Goal: Information Seeking & Learning: Compare options

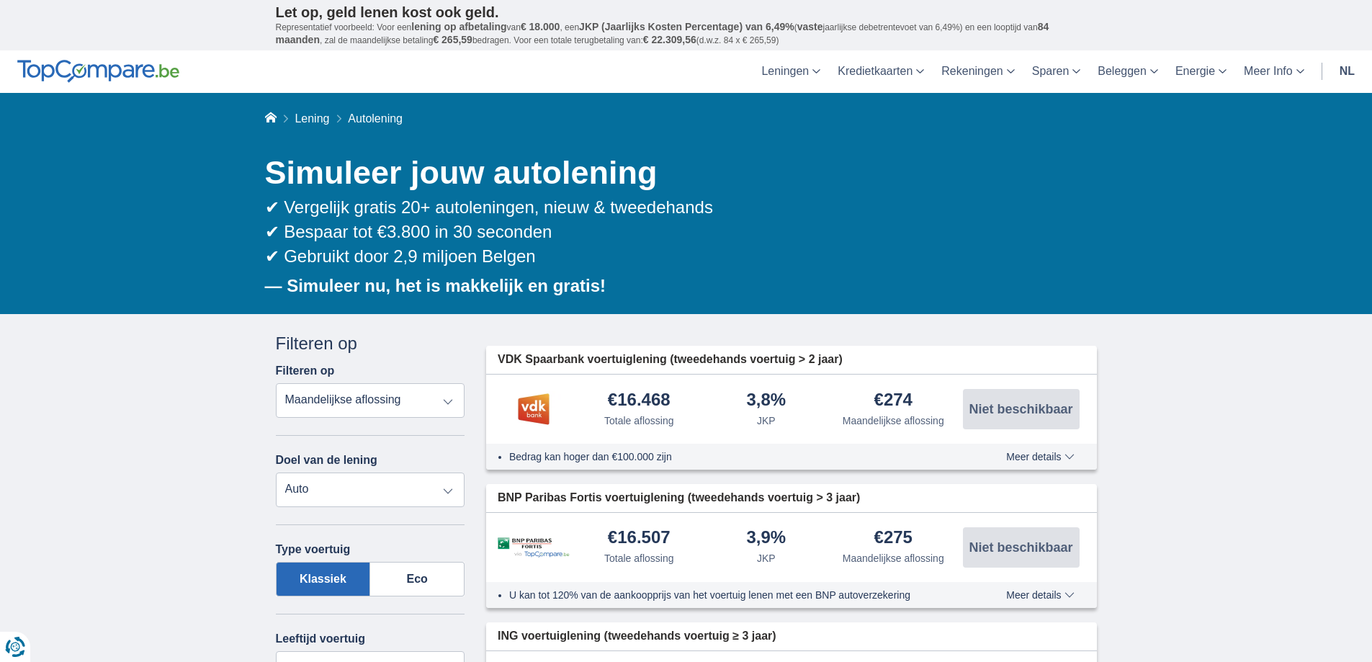
click at [440, 397] on select "Totale aflossing JKP Maandelijkse aflossing" at bounding box center [370, 400] width 189 height 35
select select "trp+"
click at [276, 383] on select "Totale aflossing JKP Maandelijkse aflossing" at bounding box center [370, 400] width 189 height 35
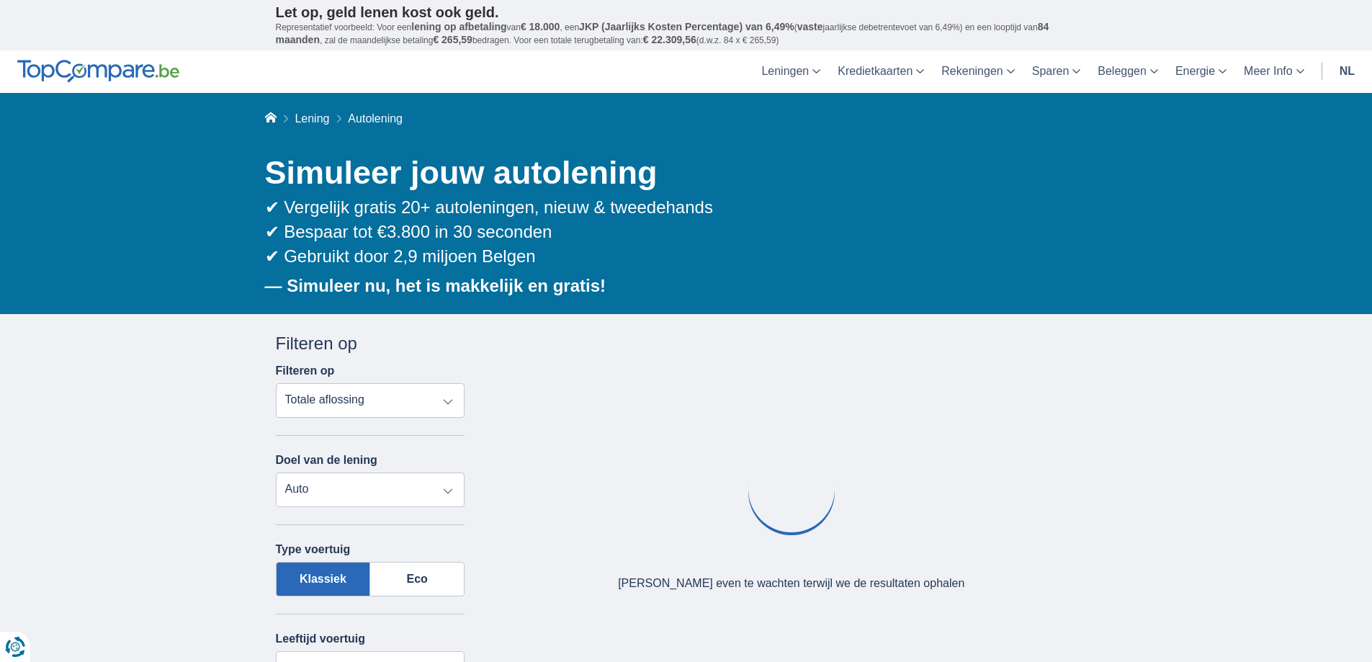
scroll to position [144, 0]
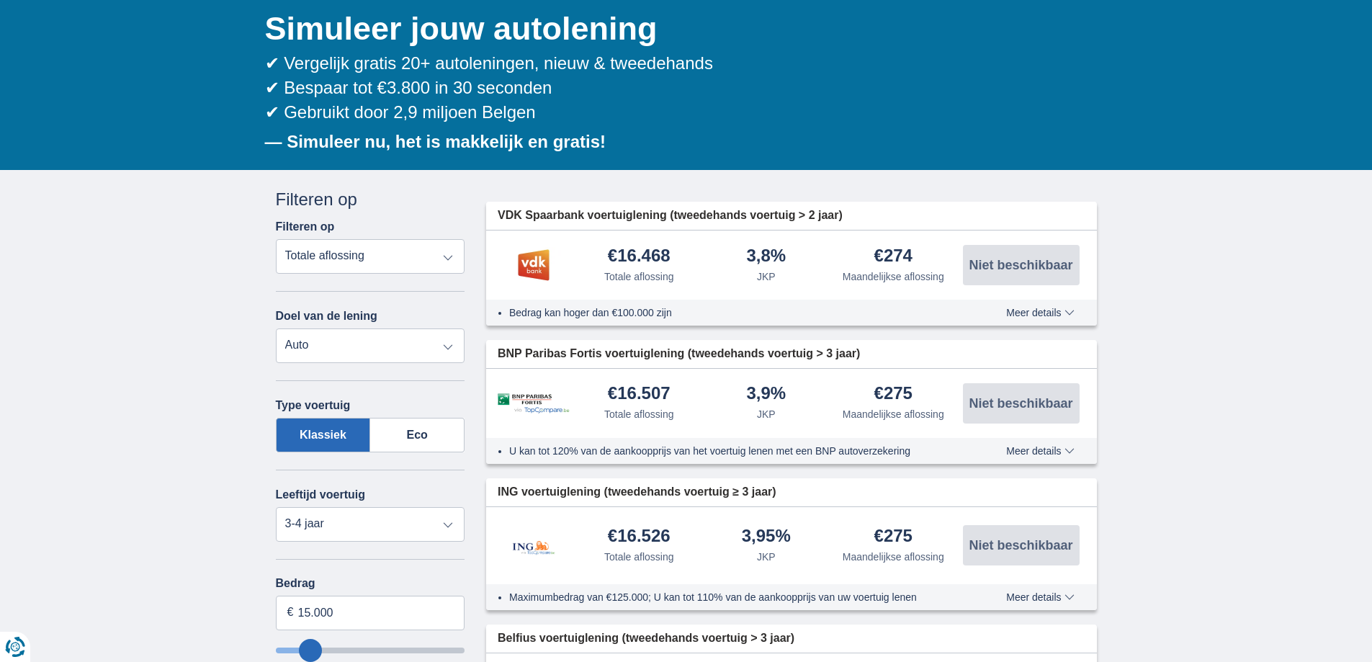
click at [367, 334] on select "Persoonlijke lening Auto Moto / fiets Mobilhome / caravan Renovatie Energie Sch…" at bounding box center [370, 345] width 189 height 35
click at [394, 335] on select "Persoonlijke lening Auto Moto / fiets Mobilhome / caravan Renovatie Energie Sch…" at bounding box center [370, 345] width 189 height 35
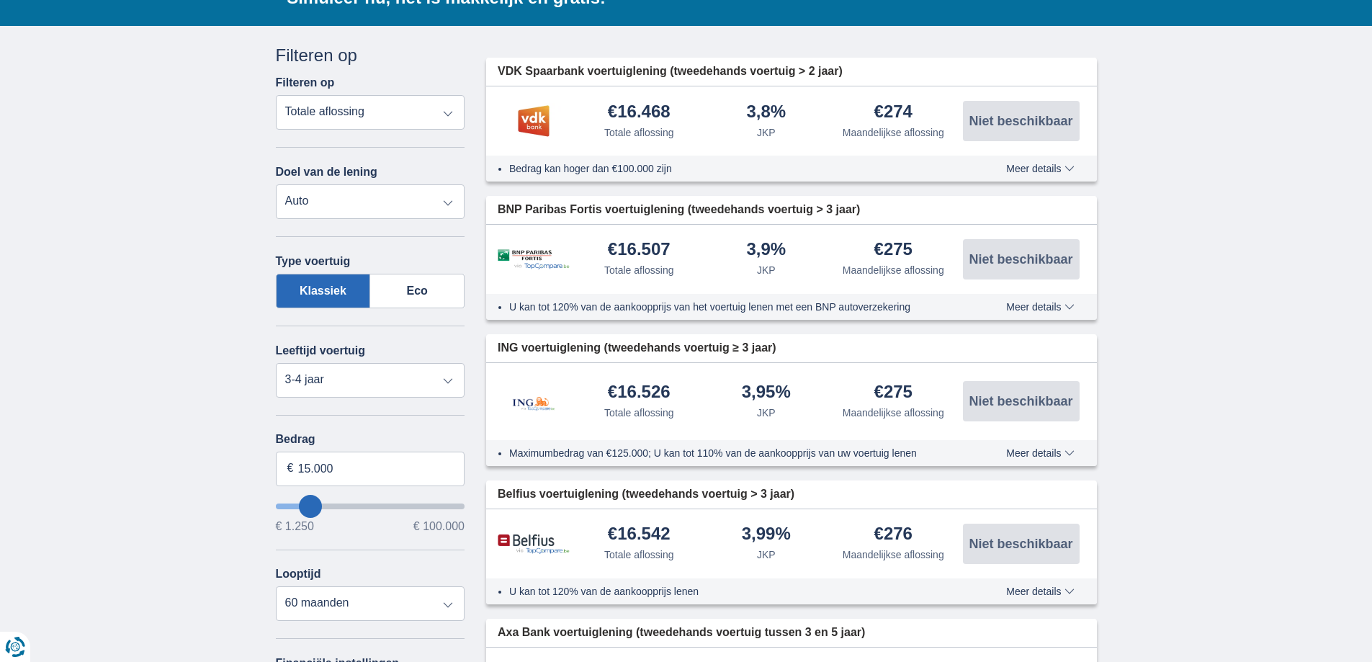
scroll to position [360, 0]
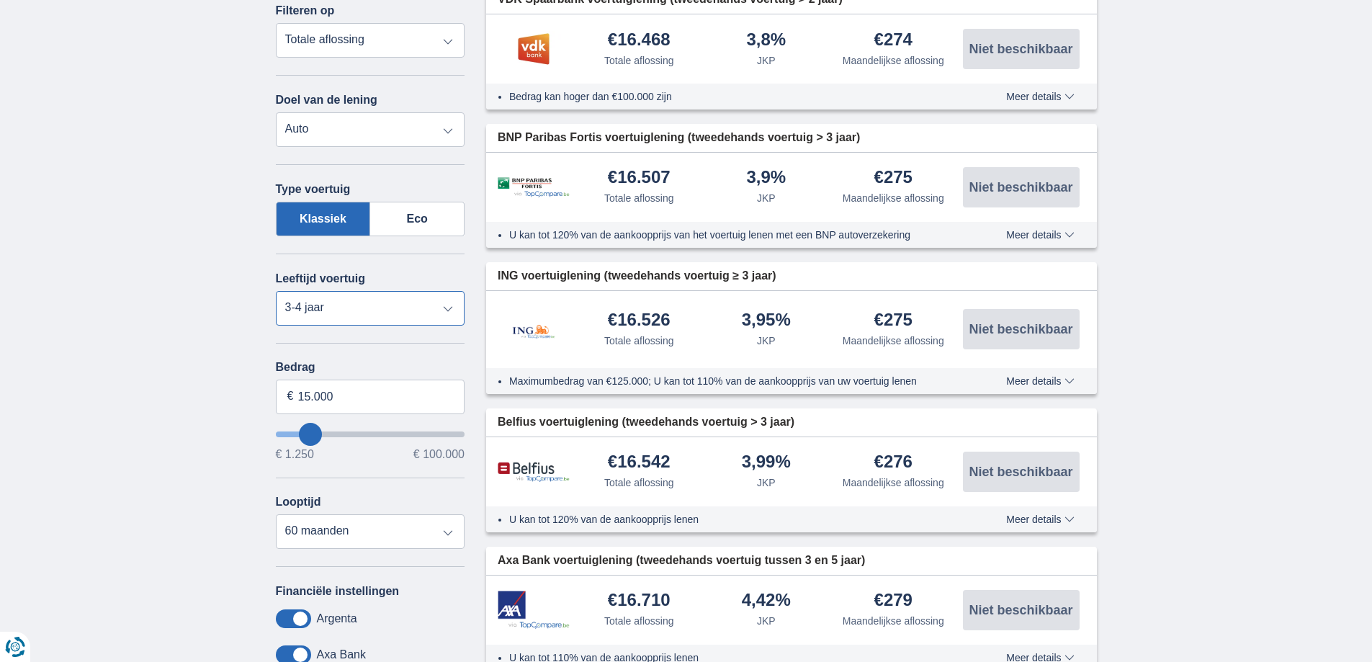
click at [434, 307] on select "Nieuw 0-1 jaar 1-2 jaar 2-3 jaar 3-4 jaar 4-5 jaar 5+ jaar" at bounding box center [370, 308] width 189 height 35
select select "5+"
click at [276, 291] on select "Nieuw 0-1 jaar 1-2 jaar 2-3 jaar 3-4 jaar 4-5 jaar 5+ jaar" at bounding box center [370, 308] width 189 height 35
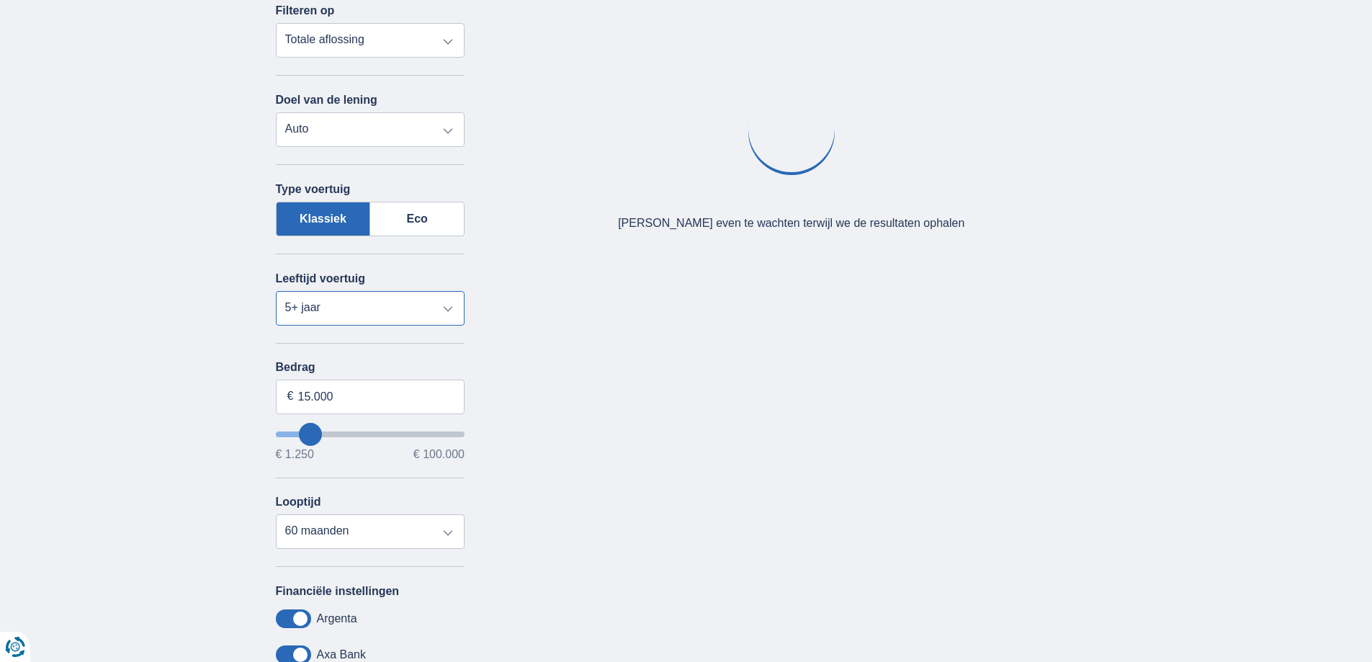
scroll to position [432, 0]
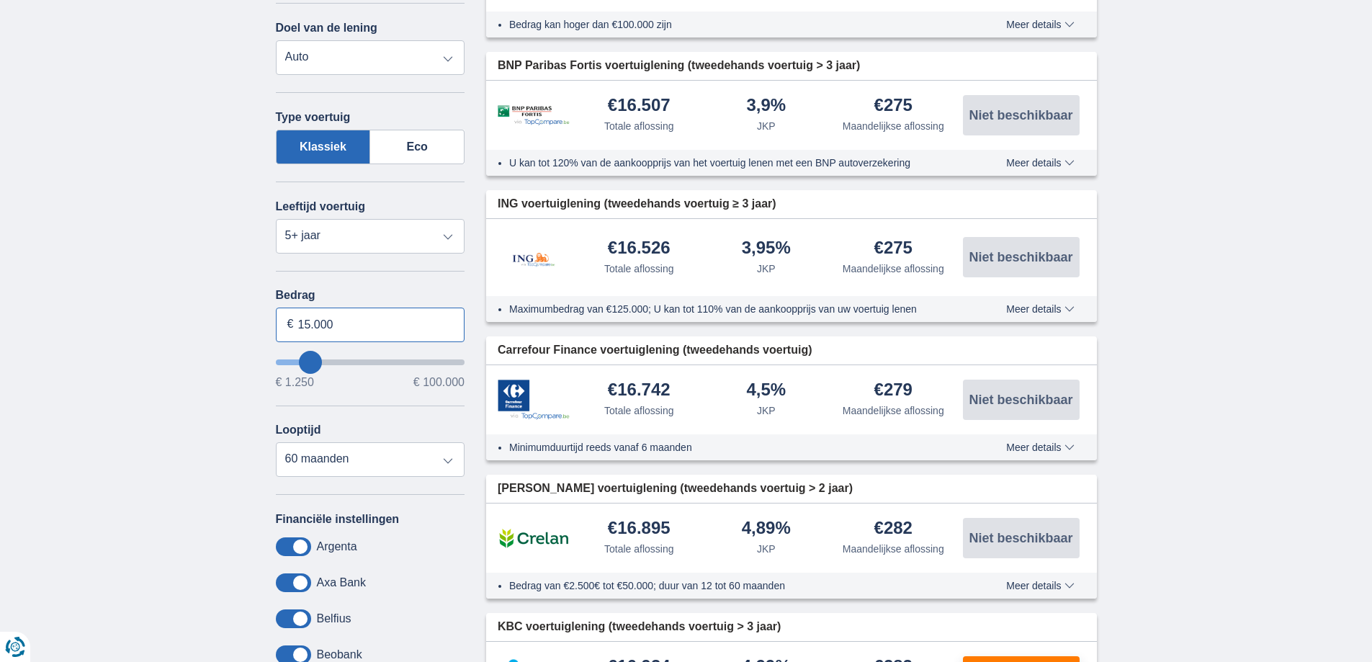
click at [389, 319] on input "15.000" at bounding box center [370, 324] width 189 height 35
click at [310, 319] on input "15.000" at bounding box center [370, 324] width 189 height 35
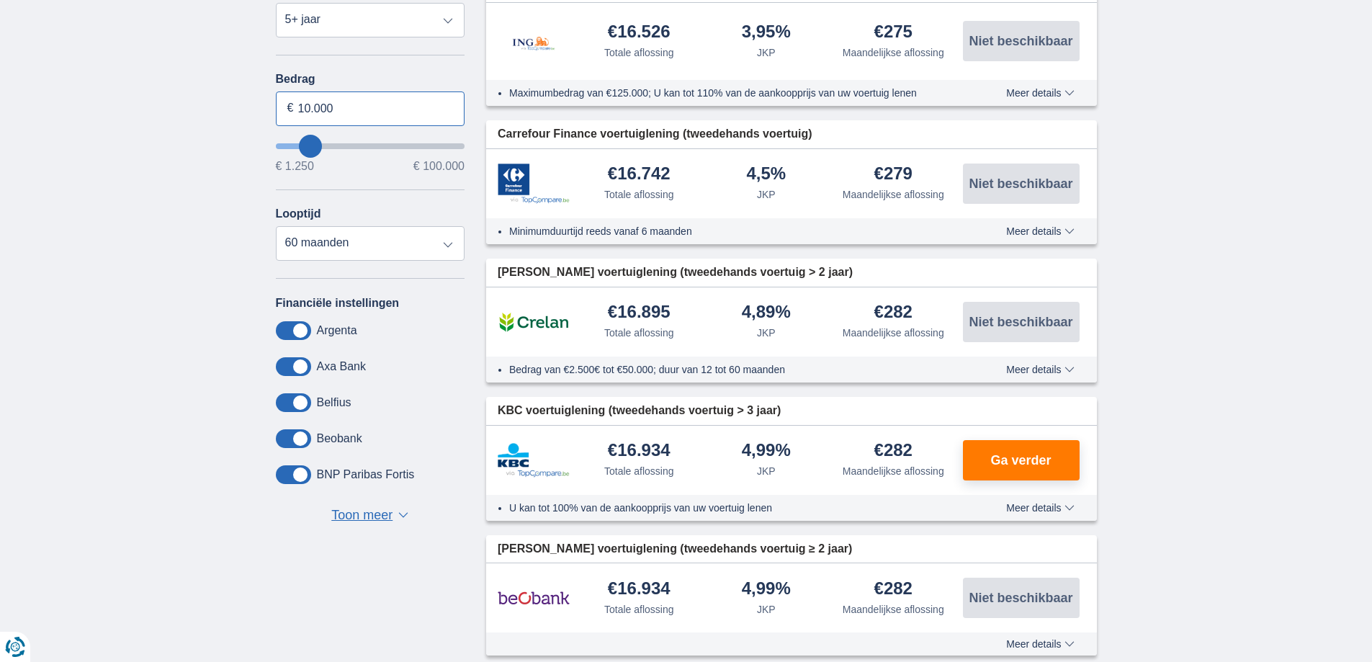
type input "10.000"
type input "10250"
select select "42"
click at [276, 226] on select "12 maanden 18 maanden 24 maanden 30 maanden 36 maanden 42 maanden 48 maanden" at bounding box center [370, 243] width 189 height 35
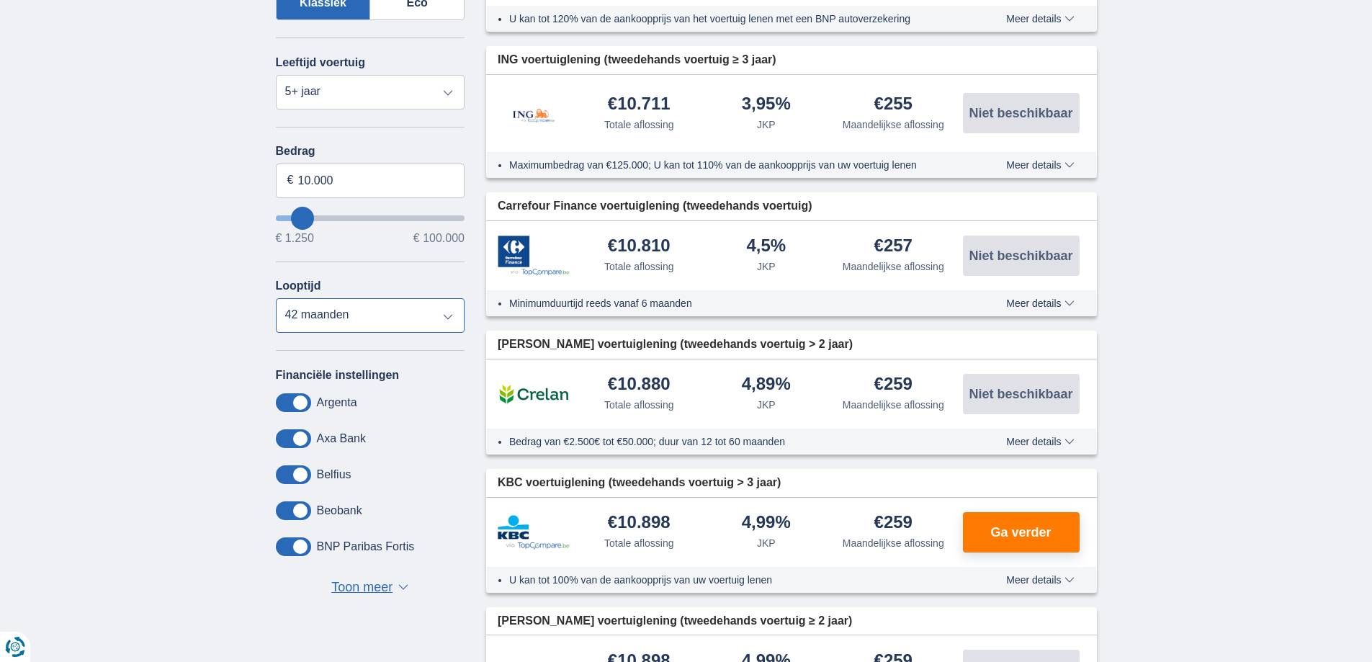
scroll to position [216, 0]
